Goal: Answer question/provide support

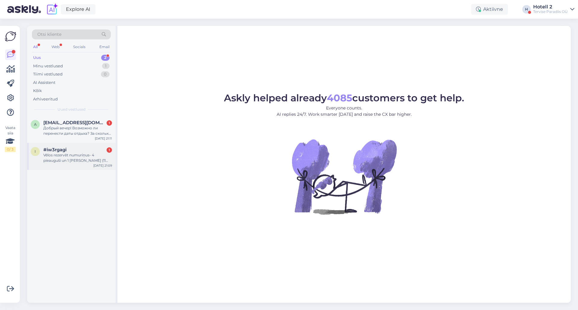
click at [82, 161] on div "Vēlos rezervēt numuriņus- 4 pieauguši un 1 bērns (11 gadi)" at bounding box center [77, 158] width 69 height 11
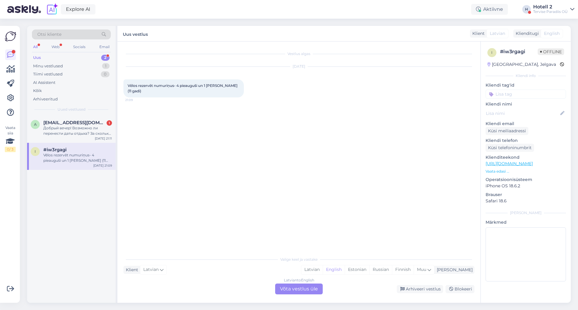
click at [317, 291] on div "Latvian to English Võta vestlus üle" at bounding box center [299, 289] width 48 height 11
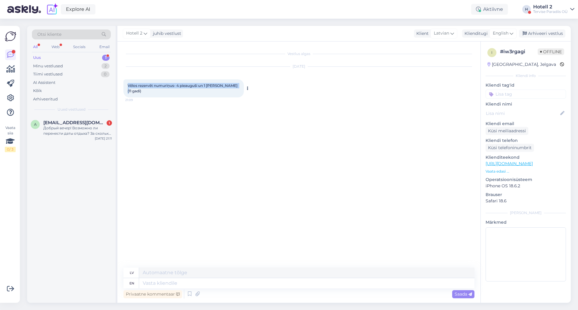
drag, startPoint x: 209, startPoint y: 86, endPoint x: 124, endPoint y: 80, distance: 84.5
click at [124, 80] on div "Vēlos rezervēt numuriņus- 4 pieauguši un 1 bērns (11 gadi) 21:09" at bounding box center [183, 88] width 120 height 18
copy span "Vēlos rezervēt numuriņus- 4 pieauguši un 1 bērns (11 gadi)"
click at [251, 286] on textarea at bounding box center [306, 284] width 335 height 10
type textarea "h"
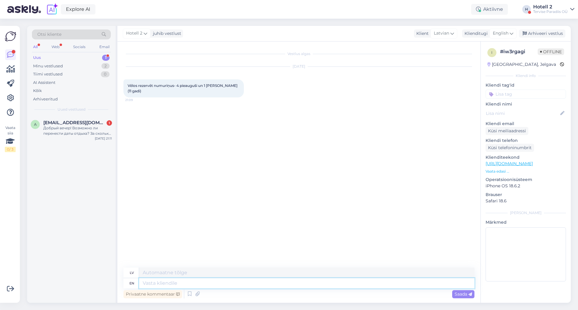
type textarea "h"
type textarea "Hello!"
type textarea "Sveiki!"
type textarea "Hello! To m"
type textarea "Sveiki! Kam"
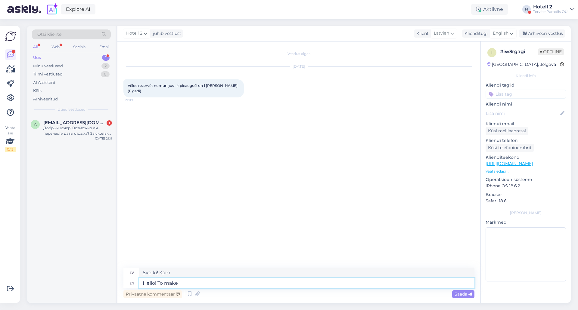
type textarea "Hello! To make a"
type textarea "Sveiki! Lai pagatavotu"
type textarea "Hello! To make a"
type textarea "Sveiki! Lai izveidotu"
type textarea "Hello! To make a reservation, p"
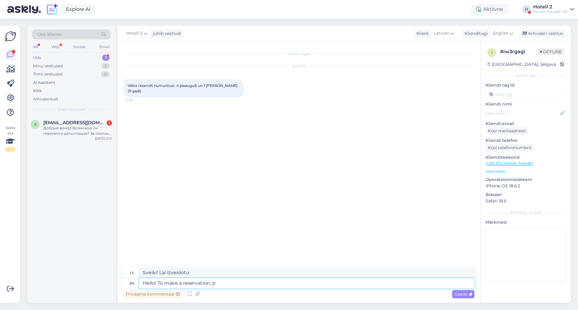
type textarea "Sveiki! Lai veiktu rezervāciju,"
type textarea "Hello! To make a reservation, please se"
type textarea "Sveiki! Lai veiktu rezervāciju, lūdzu,"
type textarea "Hello! To make a reservation, please send a"
type textarea "Sveiki! Lai veiktu rezervāciju, lūdzu, sūtiet"
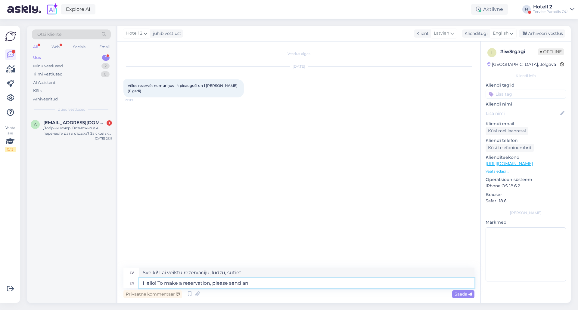
type textarea "Hello! To make a reservation, please send an"
type textarea "Sveiki! Lai veiktu rezervāciju, lūdzu, nosūtiet"
type textarea "Hello! To make a reservation, please send an e-mail t"
type textarea "Sveiki! Lai veiktu rezervāciju, lūdzu, rakstiet uz e-pastu"
type textarea "Hello! To make a reservation, please send an e-mail to sales@spa.ee"
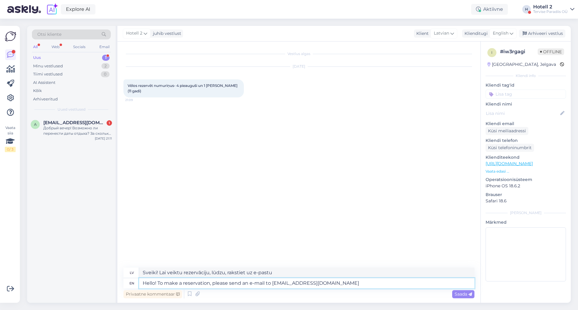
type textarea "Sveiki! Lai veiktu rezervāciju, lūdzu, rakstiet uz e-pastu sales@spa.ee"
type textarea "Hello! To make a reservation, please send an e-mail to sales@spa.ee"
click at [464, 294] on span "Saada" at bounding box center [463, 294] width 17 height 5
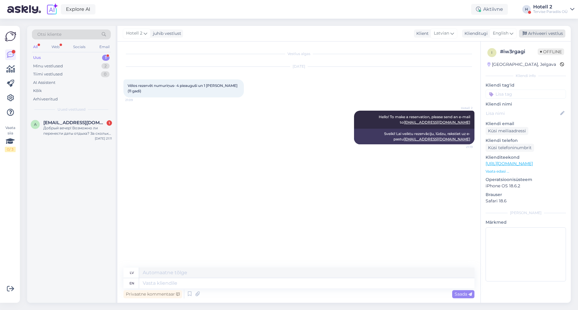
click at [542, 33] on div "Arhiveeri vestlus" at bounding box center [542, 34] width 46 height 8
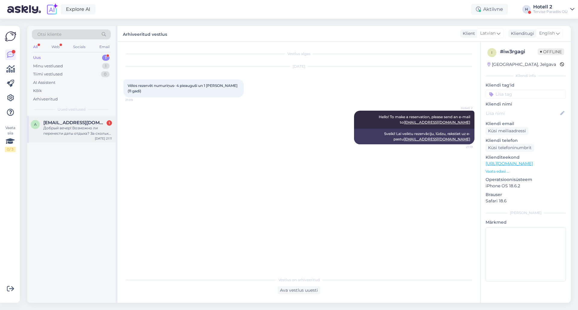
click at [109, 129] on div "Добрый вечер! Возможно ли перенести даты отдыха? За сколько до бронирования мож…" at bounding box center [77, 131] width 69 height 11
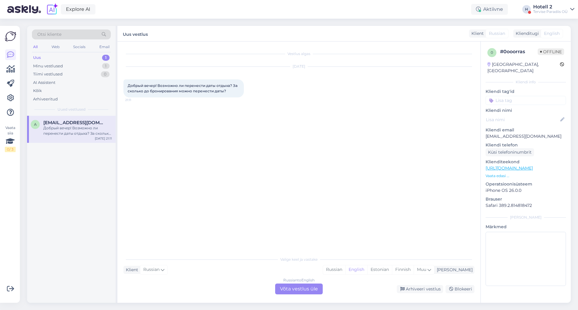
click at [308, 288] on div "Russian to English Võta vestlus üle" at bounding box center [299, 289] width 48 height 11
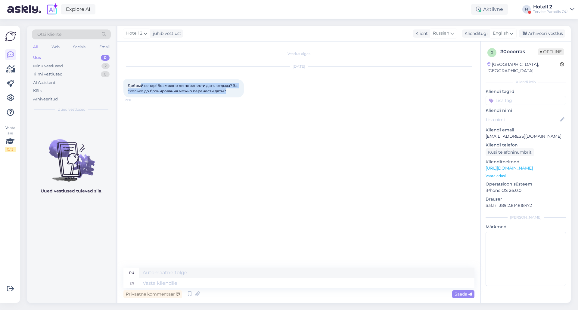
drag, startPoint x: 233, startPoint y: 92, endPoint x: 140, endPoint y: 79, distance: 93.6
click at [140, 79] on div "Oct 7 2025 Добрый вечер! Возможно ли перенести даты отдыха? За сколько до брони…" at bounding box center [298, 82] width 351 height 44
click at [211, 86] on span "Добрый вечер! Возможно ли перенести даты отдыха? За сколько до бронирования мож…" at bounding box center [183, 88] width 111 height 10
drag, startPoint x: 226, startPoint y: 90, endPoint x: 128, endPoint y: 87, distance: 97.6
click at [128, 87] on div "Добрый вечер! Возможно ли перенести даты отдыха? За сколько до бронирования мож…" at bounding box center [183, 88] width 120 height 18
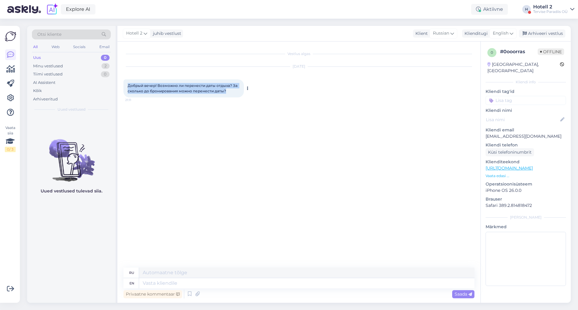
copy span "Добрый вечер! Возможно ли перенести даты отдыха? За сколько до бронирования мож…"
click at [284, 283] on textarea at bounding box center [306, 284] width 335 height 10
type textarea "Hello!"
type textarea "Привет!"
type textarea "Hello! Wheer"
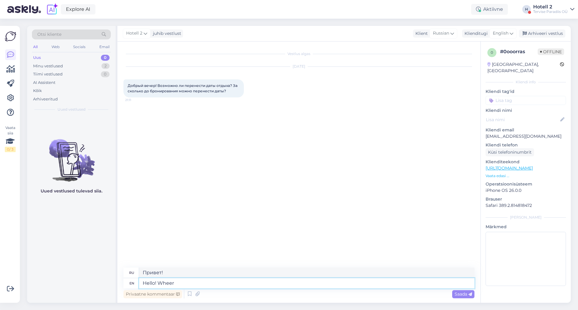
type textarea "Привет! Где?"
type textarea "Hello! Whee d"
type textarea "Привет! Уиии"
type textarea "Hello! Where"
type textarea "Привет! Где?"
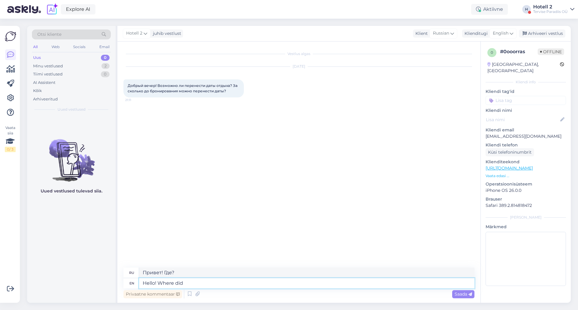
type textarea "Hello! Where did Y"
type textarea "Привет! Где ты?"
type textarea "Hello! Wher"
type textarea "Привет! Где?"
type textarea "Hello! Where did Y"
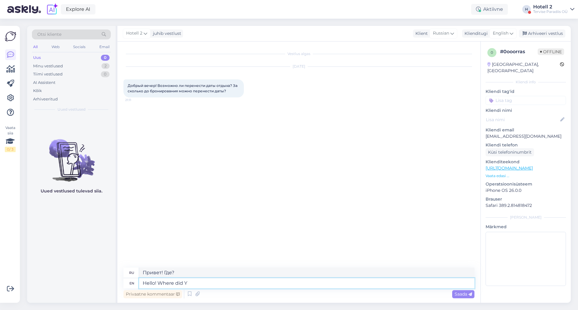
type textarea "Привет! Где ты?"
type textarea "Hello! Where did You ma"
type textarea "Привет! Где ты был?"
type textarea "Hello! Where did You make t"
type textarea "Привет! Где ты сделал?"
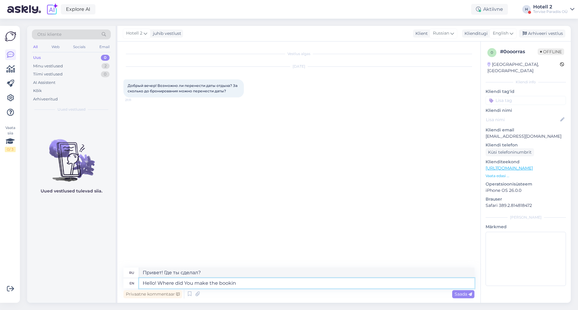
type textarea "Hello! Where did You make the booking"
type textarea "Привет! Где вы забронировали?"
type textarea "Hello! Where did You make the booking?"
type textarea "Здравствуйте! Где вы сделали бронирование?"
type textarea "Hello! Where did You make the booking?"
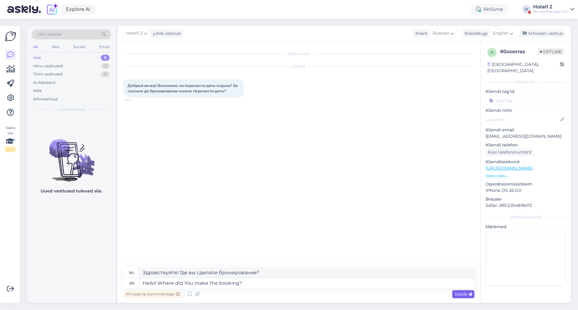
click at [473, 295] on div "Saada" at bounding box center [463, 295] width 22 height 8
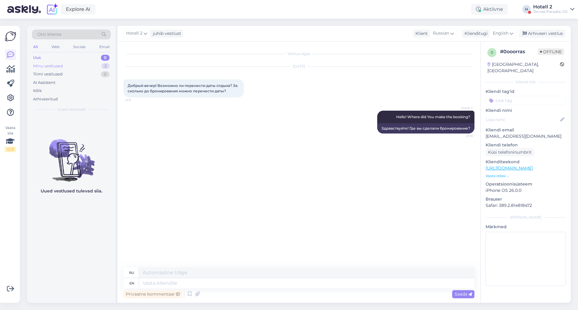
click at [92, 69] on div "Minu vestlused 2" at bounding box center [71, 66] width 79 height 8
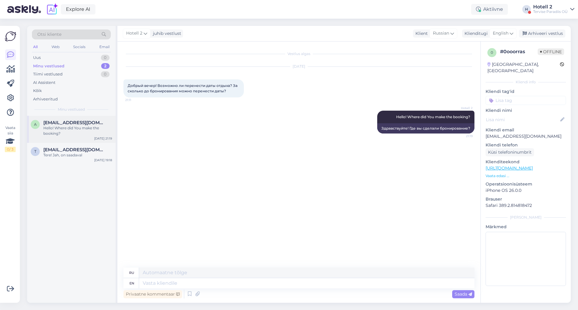
click at [102, 126] on div "Hello! Where did You make the booking?" at bounding box center [77, 131] width 69 height 11
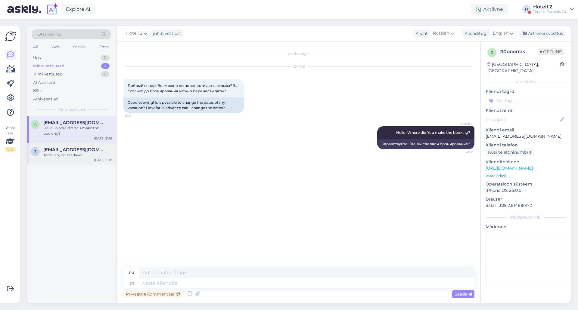
click at [95, 163] on div "t tupu1956@gmail.com Tere! Jah, on saadaval Oct 7 19:18" at bounding box center [71, 154] width 89 height 22
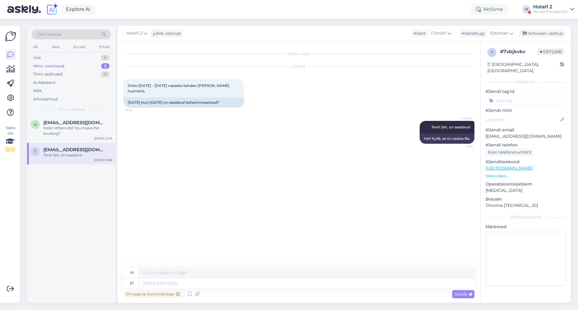
drag, startPoint x: 552, startPoint y: 33, endPoint x: 518, endPoint y: 52, distance: 39.3
click at [552, 32] on div "Arhiveeri vestlus" at bounding box center [542, 34] width 46 height 8
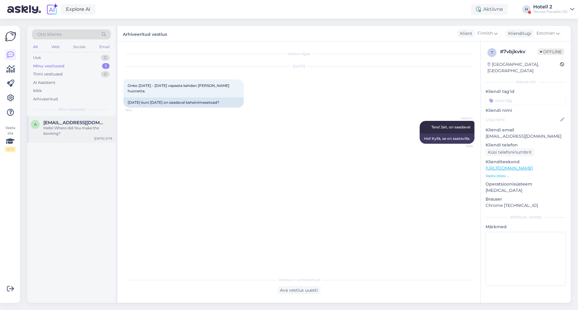
click at [95, 136] on div "a angelinakuzmenkova@inbox.lv Hello! Where did You make the booking? Oct 7 21:19" at bounding box center [71, 129] width 89 height 27
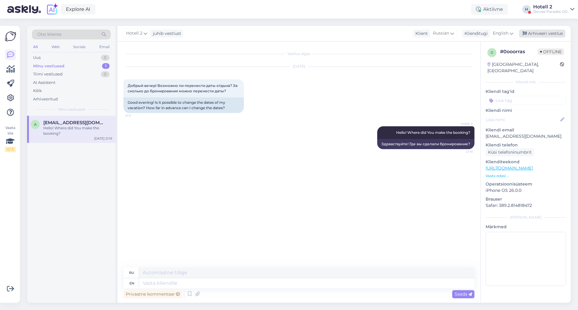
click at [540, 34] on div "Arhiveeri vestlus" at bounding box center [542, 34] width 46 height 8
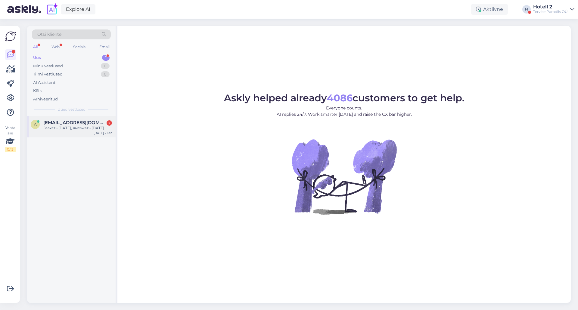
click at [39, 123] on div "a" at bounding box center [35, 124] width 9 height 9
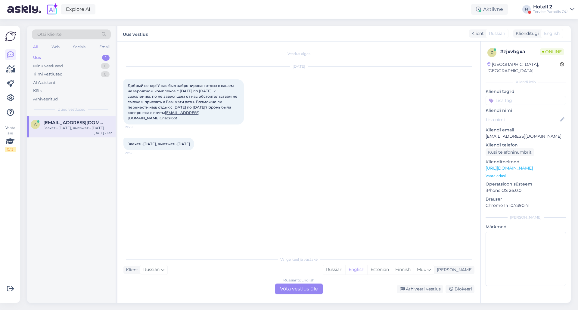
click at [309, 291] on div "Russian to English Võta vestlus üle" at bounding box center [299, 289] width 48 height 11
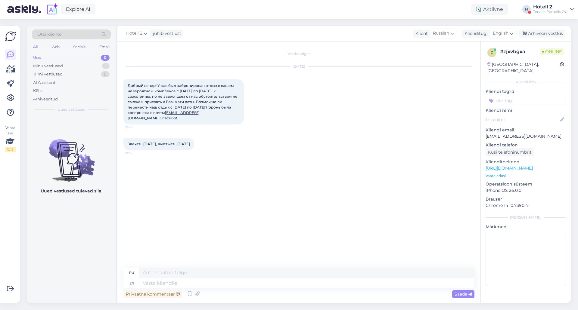
drag, startPoint x: 239, startPoint y: 113, endPoint x: 121, endPoint y: 82, distance: 121.7
click at [121, 82] on div "Vestlus algas Oct 7 2025 Добрый вечер! У нас был забронирован отдых в вашем нев…" at bounding box center [298, 173] width 363 height 262
copy span "Добрый вечер! У нас был забронирован отдых в вашем невероятном комплексе с 31 о…"
click at [237, 288] on textarea at bounding box center [306, 284] width 335 height 10
type textarea "Hello!"
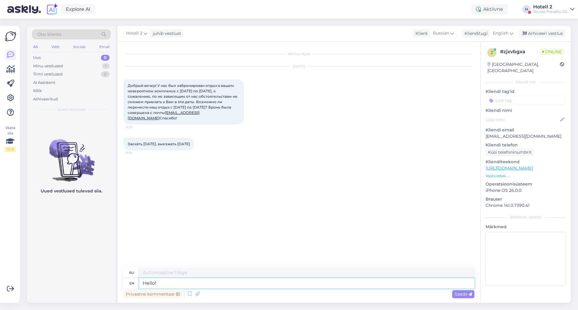
type textarea "Привет!"
type textarea "Hello! Please"
type textarea "Здравствуйте! Пожалуйста."
type textarea "Hello! Please send"
type textarea "Здравствуйте! Пожалуйста, отправьте"
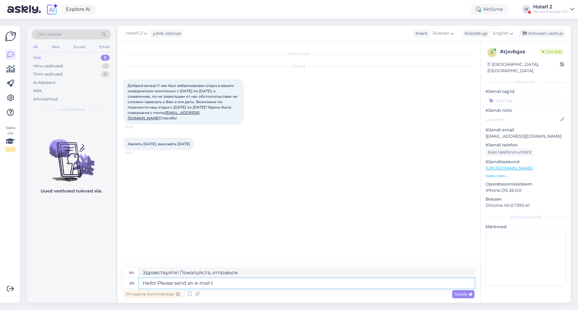
type textarea "Hello! Please send an e-mail to"
type textarea "Здравствуйте! Пожалуйста, отправьте электронное письмо."
type textarea "Hello! Please send an e-mail to"
type textarea "Здравствуйте! Пожалуйста, отправьте электронное письмо по адресу"
type textarea "Hello! Please send an e-mail to hotel@spa.ee"
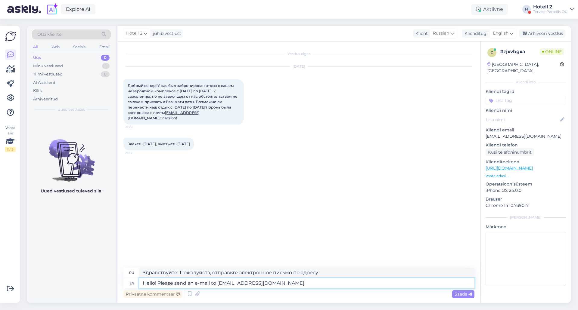
type textarea "Здравствуйте! Пожалуйста, отправьте письмо на hotel@spa.ee"
drag, startPoint x: 201, startPoint y: 139, endPoint x: 128, endPoint y: 141, distance: 73.2
click at [128, 141] on div "Заехать 14 ноября, выезжать 16 ноября 21:32" at bounding box center [158, 144] width 71 height 13
copy span "Заехать 14 ноября, выезжать 16 ноября"
click at [291, 284] on textarea "Hello! Please send an e-mail to hotel@spa.ee" at bounding box center [306, 284] width 335 height 10
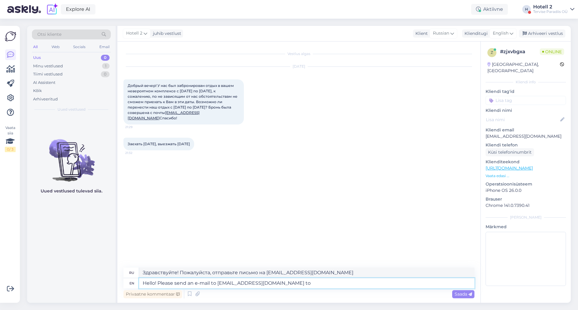
type textarea "Hello! Please send an e-mail to hotel@spa.ee to"
type textarea "Здравствуйте! Пожалуйста, отправьте электронное письмо на hotel@spa.ee ."
type textarea "Hello! Please send an e-mail to hotel@spa.ee to make"
type textarea "Здравствуйте! Пожалуйста, отправьте электронное письмо на hotel@spa.ee , чтобы …"
type textarea "Hello! Please send an e-mail to hotel@spa.ee to make changes to"
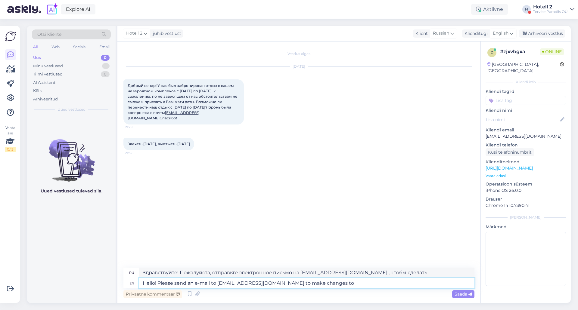
type textarea "Здравствуйте! Пожалуйста, отправьте электронное письмо на hotel@spa.ee , чтобы …"
type textarea "Hello! Please send an e-mail to hotel@spa.ee to make changes to Your r"
type textarea "Здравствуйте! Пожалуйста, отправьте электронное письмо на hotel@spa.ee , чтобы …"
type textarea "Hello! Please send an e-mail to hotel@spa.ee to make changes to Your reserv"
type textarea "Здравствуйте! Пожалуйста, отправьте электронное письмо на hotel@spa.ee , чтобы …"
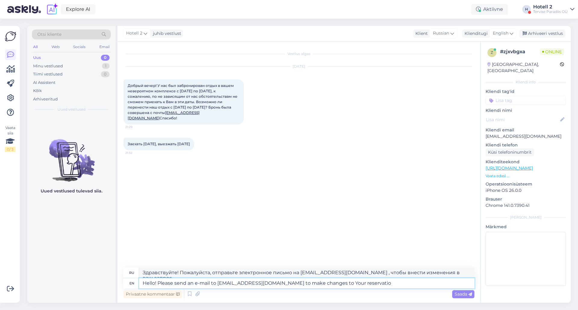
type textarea "Hello! Please send an e-mail to hotel@spa.ee to make changes to Your reservation"
type textarea "Здравствуйте! Пожалуйста, отправьте электронное письмо на hotel@spa.ee , чтобы …"
type textarea "Hello! Please send an e-mail to hotel@spa.ee to make changes to Your reservation"
click at [469, 296] on icon at bounding box center [471, 295] width 4 height 4
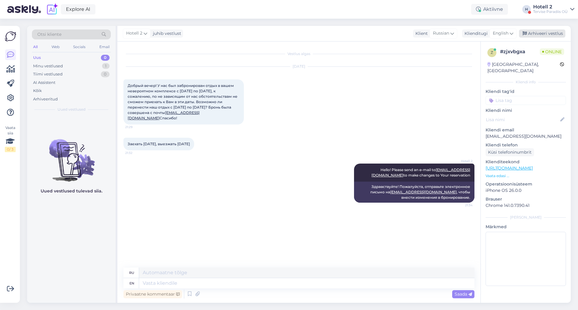
click at [525, 32] on icon at bounding box center [525, 34] width 4 height 4
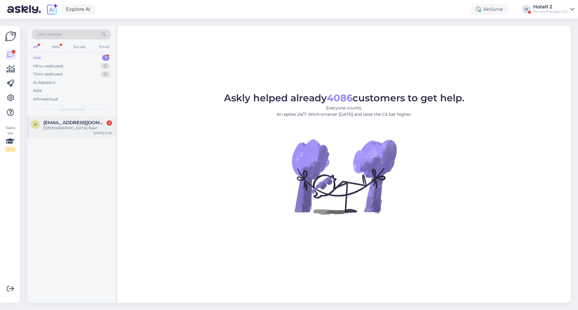
click at [82, 126] on div "[DEMOGRAPHIC_DATA] Вам!" at bounding box center [77, 128] width 69 height 5
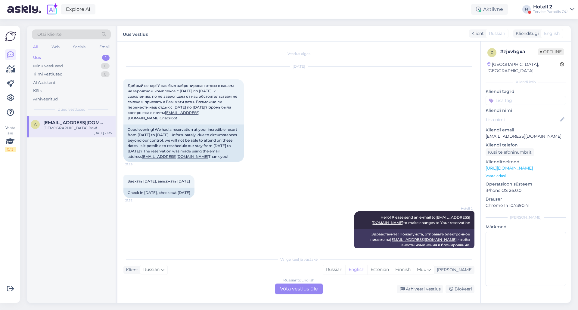
scroll to position [45, 0]
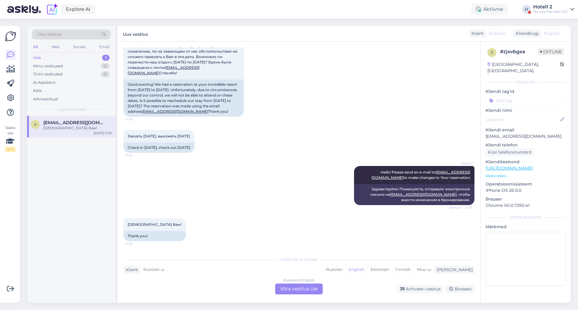
click at [310, 290] on div "Russian to English Võta vestlus üle" at bounding box center [299, 289] width 48 height 11
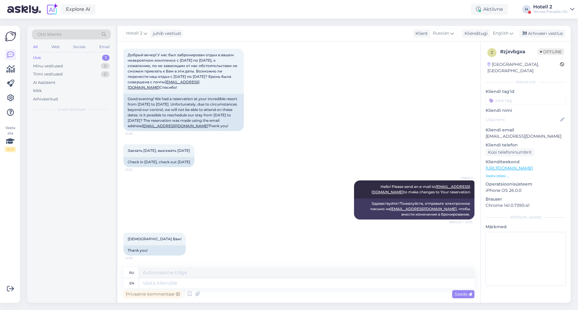
scroll to position [31, 0]
drag, startPoint x: 542, startPoint y: 36, endPoint x: 377, endPoint y: 28, distance: 164.9
click at [542, 36] on div "Arhiveeri vestlus" at bounding box center [542, 34] width 46 height 8
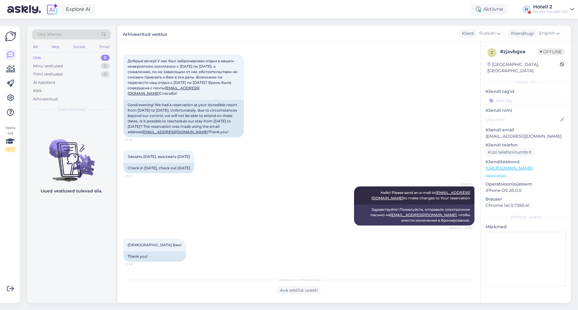
scroll to position [25, 0]
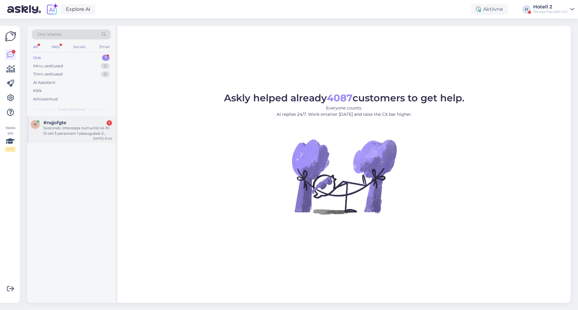
click at [100, 132] on div "Sveicinati. Intereseja numuriņš no 10-12 okt 3 personam 1 pieaugušais 2 berni 1…" at bounding box center [77, 131] width 69 height 11
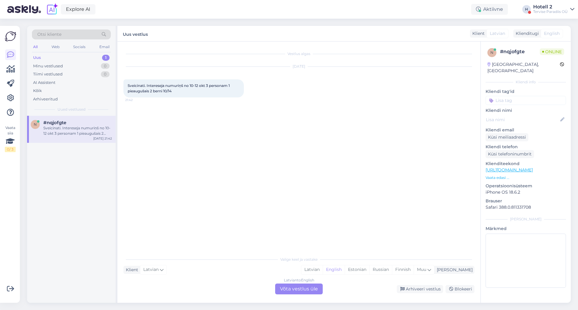
click at [307, 291] on div "Latvian to English Võta vestlus üle" at bounding box center [299, 289] width 48 height 11
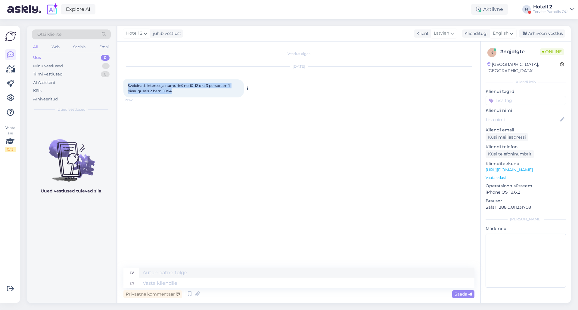
drag, startPoint x: 176, startPoint y: 91, endPoint x: 124, endPoint y: 84, distance: 51.7
click at [124, 84] on div "Sveicinati. Intereseja numuriņš no 10-12 okt 3 personam 1 pieaugušais 2 berni 1…" at bounding box center [183, 88] width 120 height 18
copy span "Sveicinati. Intereseja numuriņš no 10-12 okt 3 personam 1 pieaugušais 2 berni 1…"
click at [233, 282] on textarea at bounding box center [306, 284] width 335 height 10
type textarea "Hello!"
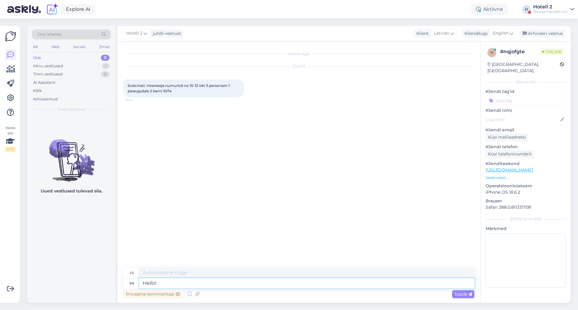
type textarea "Sveiki!"
type textarea "Hello! To m"
type textarea "Sveiki! Kam"
type textarea "Hello! To make a"
type textarea "Sveiki! Lai pagatavotu"
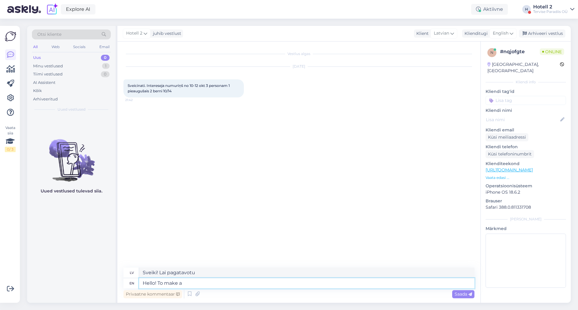
type textarea "Hello! To make a"
type textarea "Sveiki! Lai izveidotu"
type textarea "Hello! To make a reservation, p"
type textarea "Sveiki! Lai veiktu rezervāciju,"
type textarea "Hello! To make a reservation, please s"
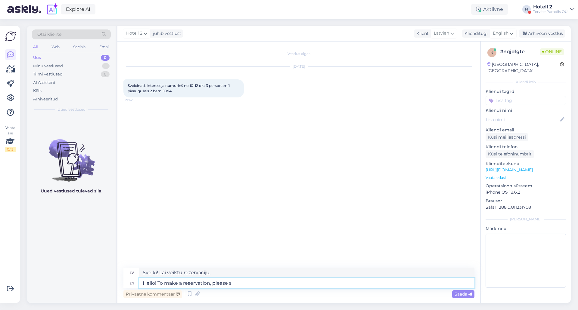
type textarea "Sveiki! Lai veiktu rezervāciju, lūdzu,"
type textarea "Hello! To make a reservation, please send"
type textarea "Sveiki! Lai veiktu rezervāciju, lūdzu, sūtiet"
type textarea "Hello! To make a reservation, please send an e-"
type textarea "Sveiki! Lai veiktu rezervāciju, lūdzu, nosūtiet"
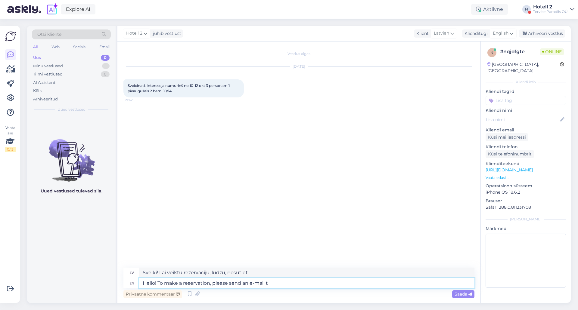
type textarea "Hello! To make a reservation, please send an e-mail to"
type textarea "Sveiki! Lai veiktu rezervāciju, lūdzu, rakstiet uz e-pastu"
type textarea "Hello! To make a reservation, please send an e-mail to sales@spa.ee"
type textarea "Sveiki! Lai veiktu rezervāciju, lūdzu, rakstiet uz e-pastu sales@spa.ee"
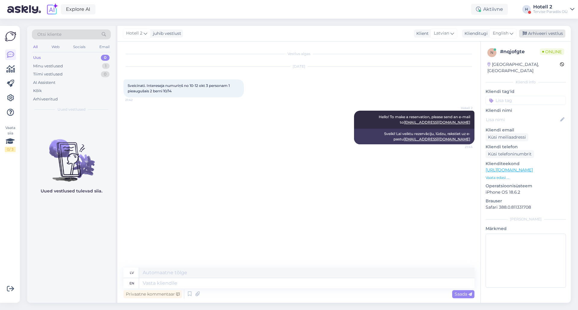
click at [536, 33] on div "Arhiveeri vestlus" at bounding box center [542, 34] width 46 height 8
